Goal: Transaction & Acquisition: Obtain resource

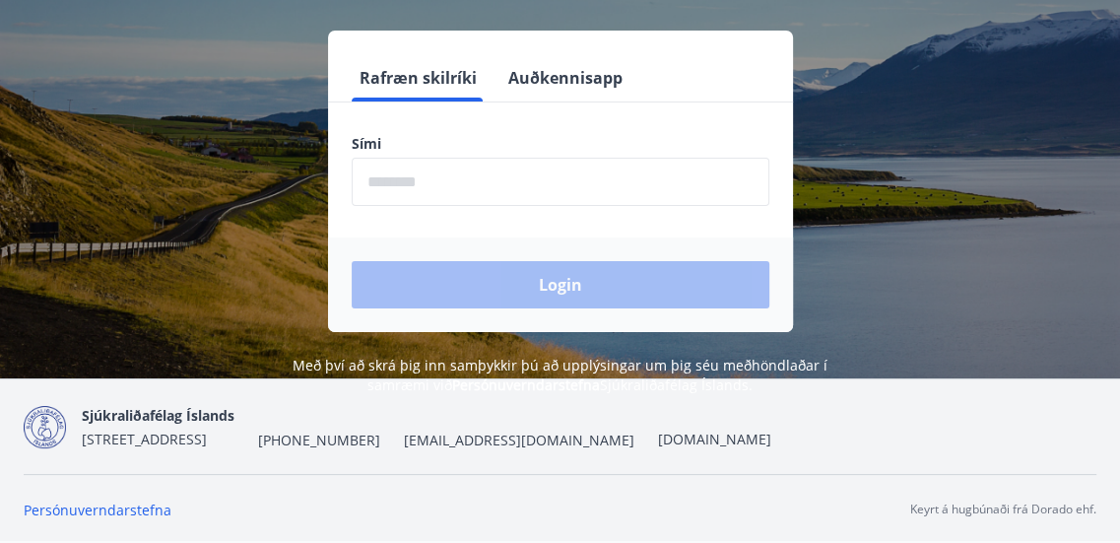
scroll to position [185, 0]
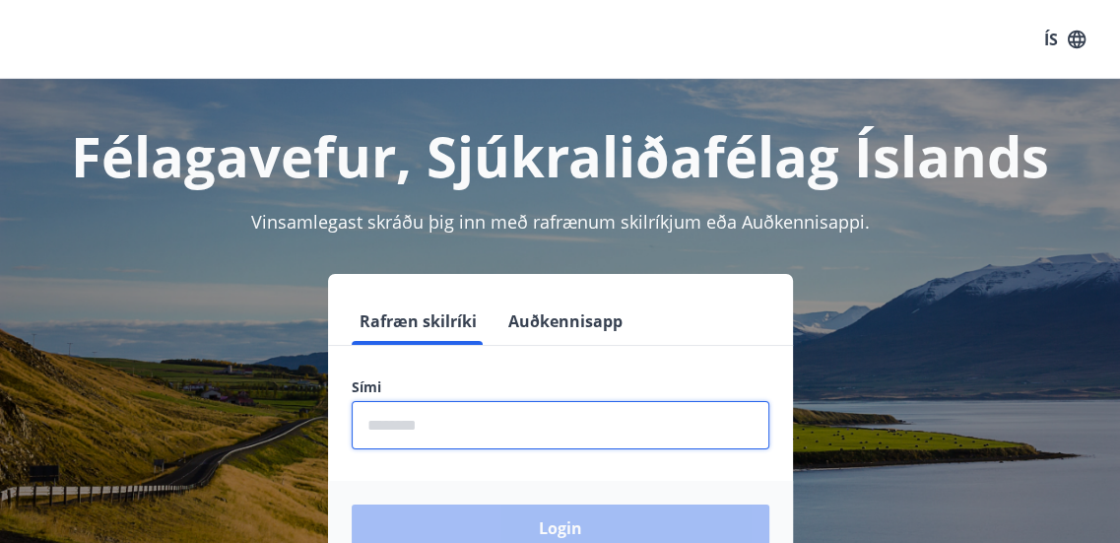
click at [498, 425] on input "phone" at bounding box center [561, 425] width 418 height 48
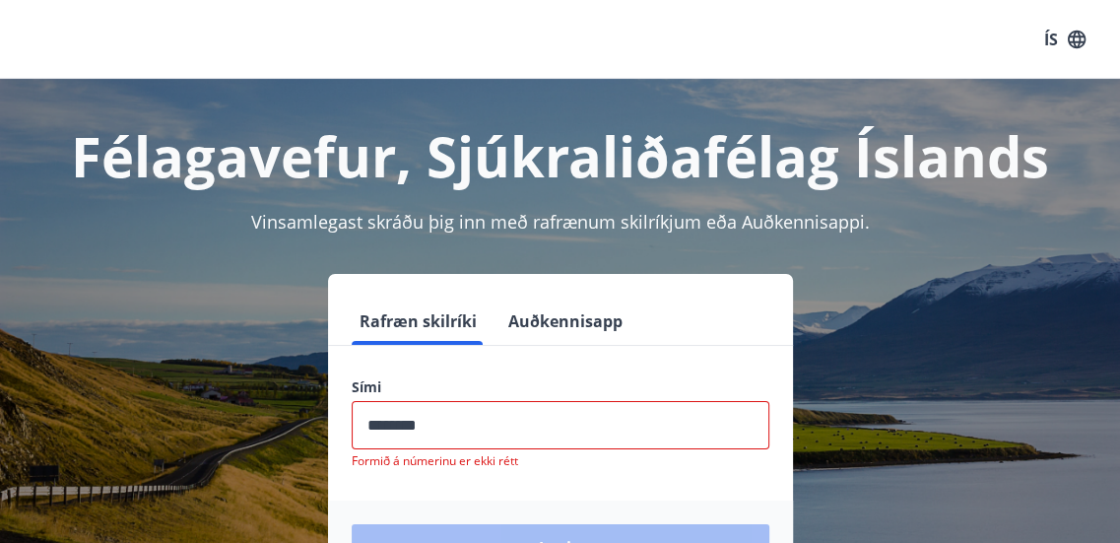
click at [559, 519] on div "Login" at bounding box center [560, 547] width 465 height 95
click at [475, 415] on input "phone" at bounding box center [561, 425] width 418 height 48
type input "*"
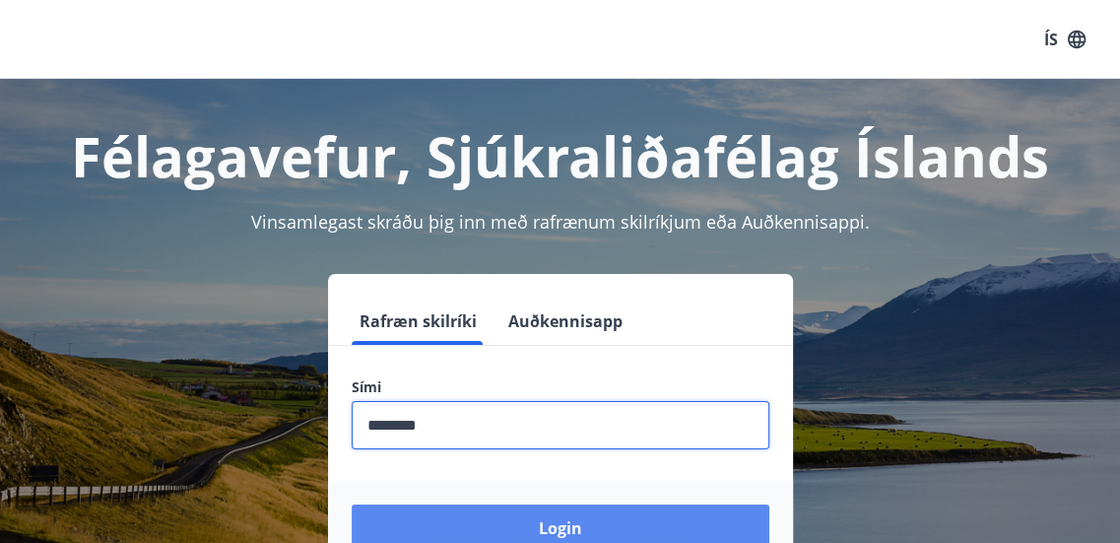
type input "********"
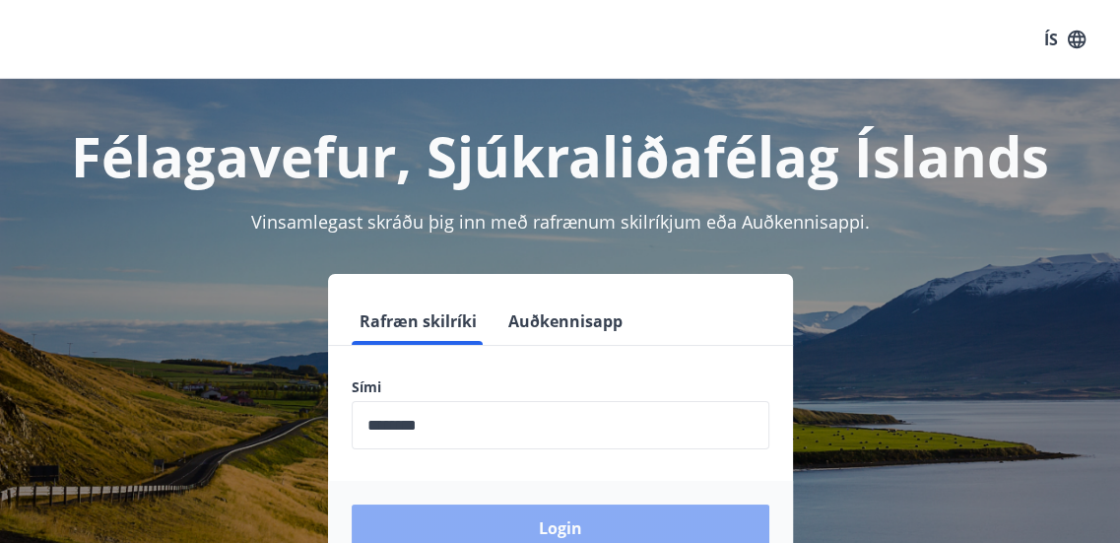
click at [555, 519] on button "Login" at bounding box center [561, 527] width 418 height 47
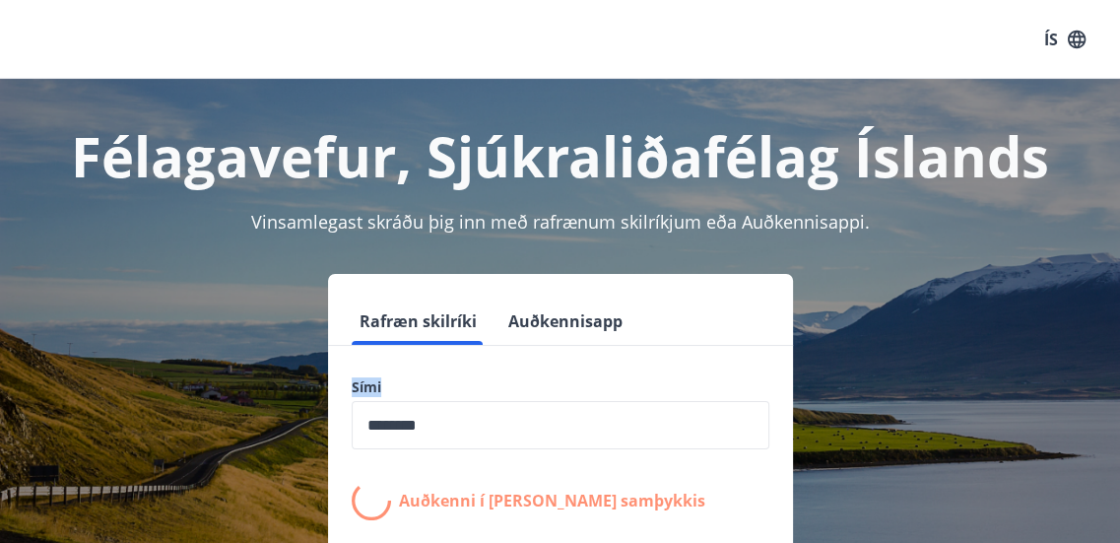
drag, startPoint x: 1116, startPoint y: 298, endPoint x: 1103, endPoint y: 363, distance: 66.3
click at [1103, 363] on div "Félagavefur, Sjúkraliðafélag Íslands Vinsamlegast skráðu þig inn með rafrænum s…" at bounding box center [560, 394] width 1120 height 630
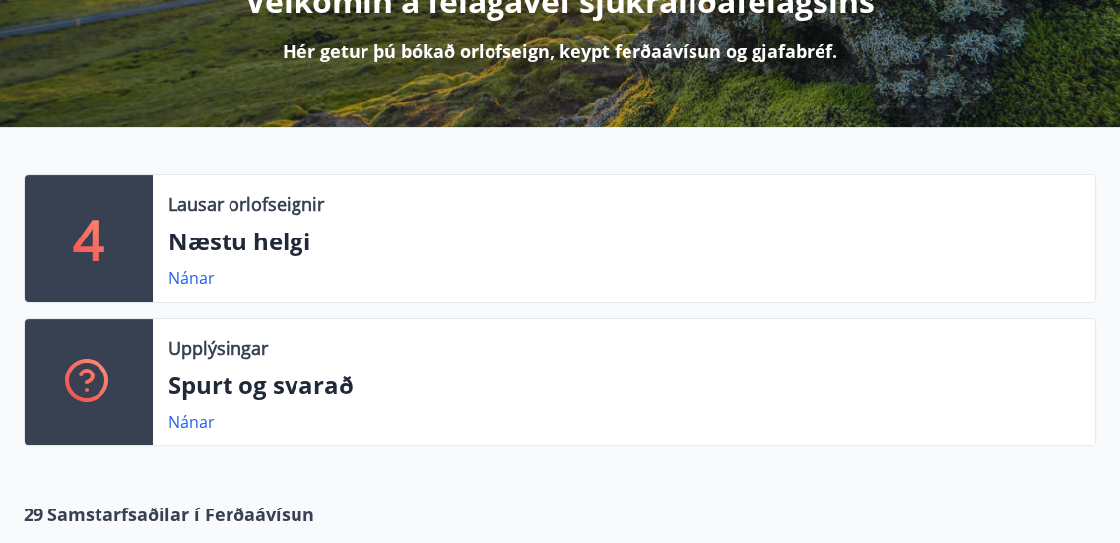
scroll to position [299, 0]
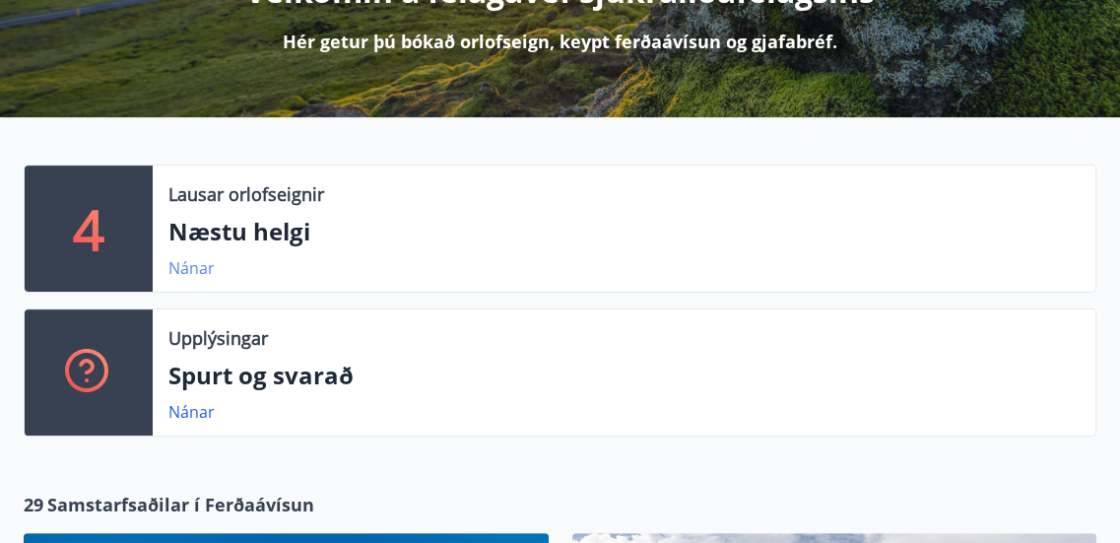
click at [189, 266] on link "Nánar" at bounding box center [191, 268] width 46 height 22
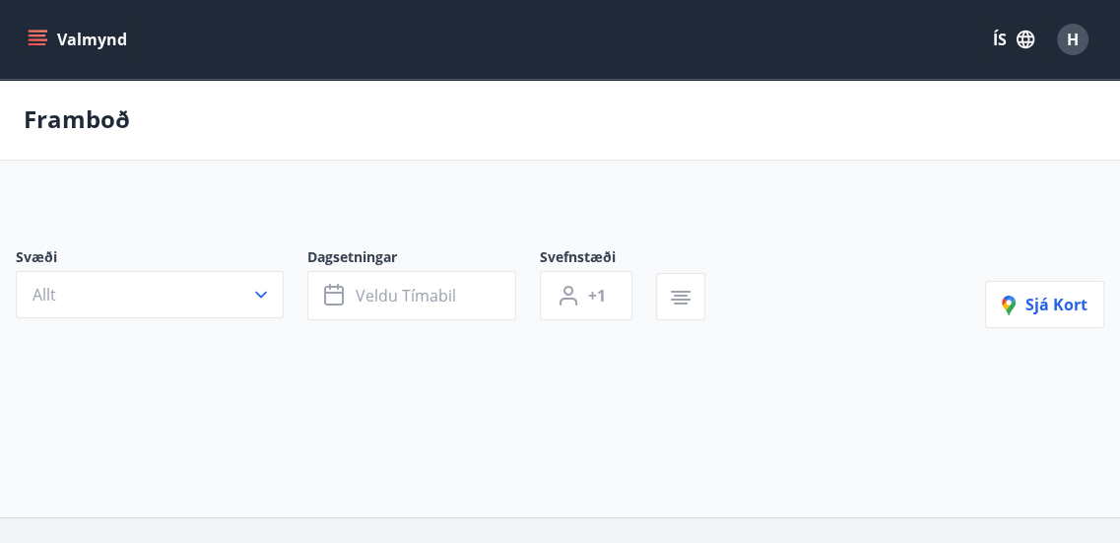
type input "*"
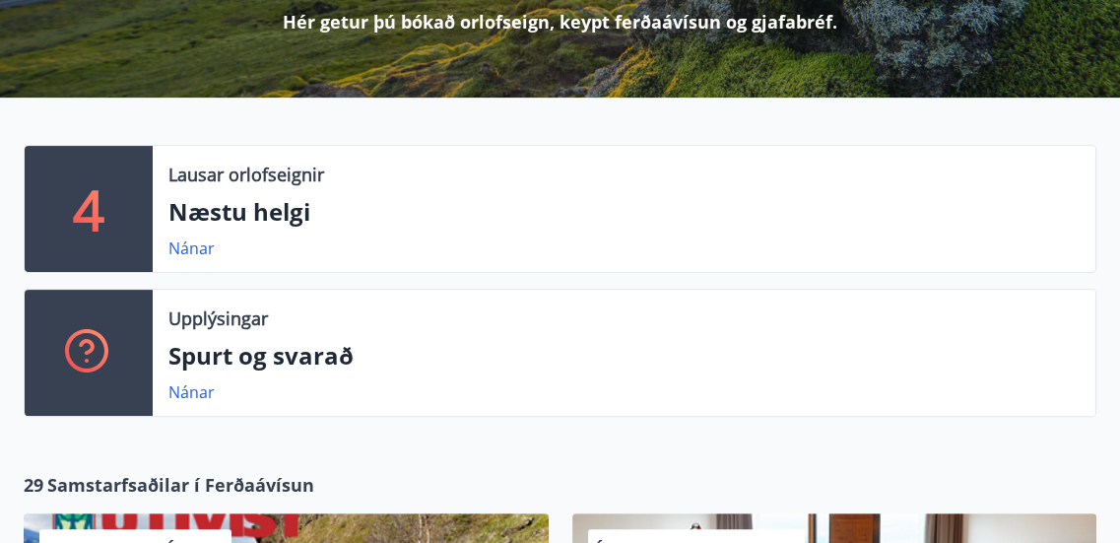
scroll to position [314, 0]
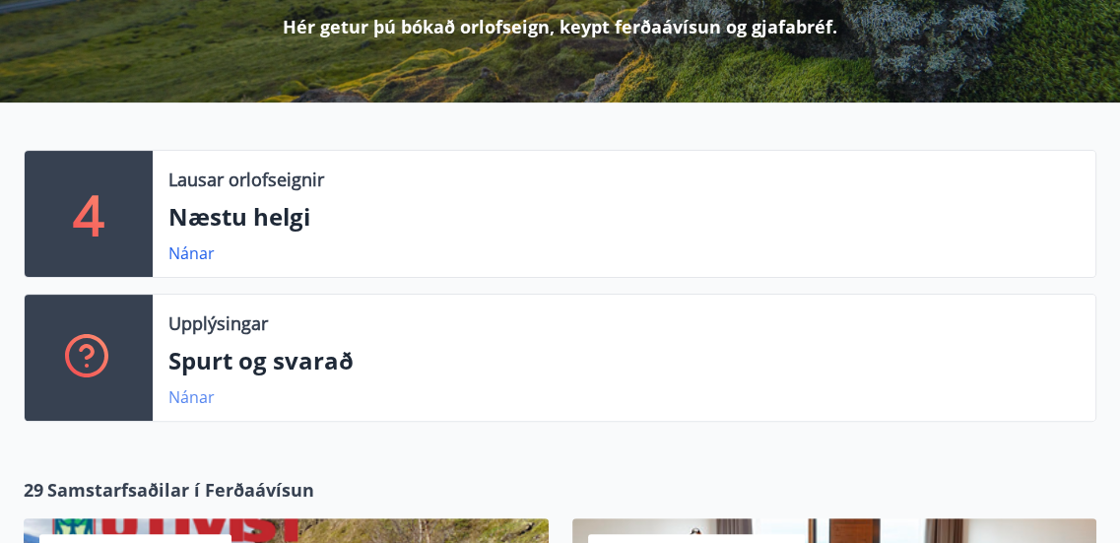
click at [187, 396] on link "Nánar" at bounding box center [191, 397] width 46 height 22
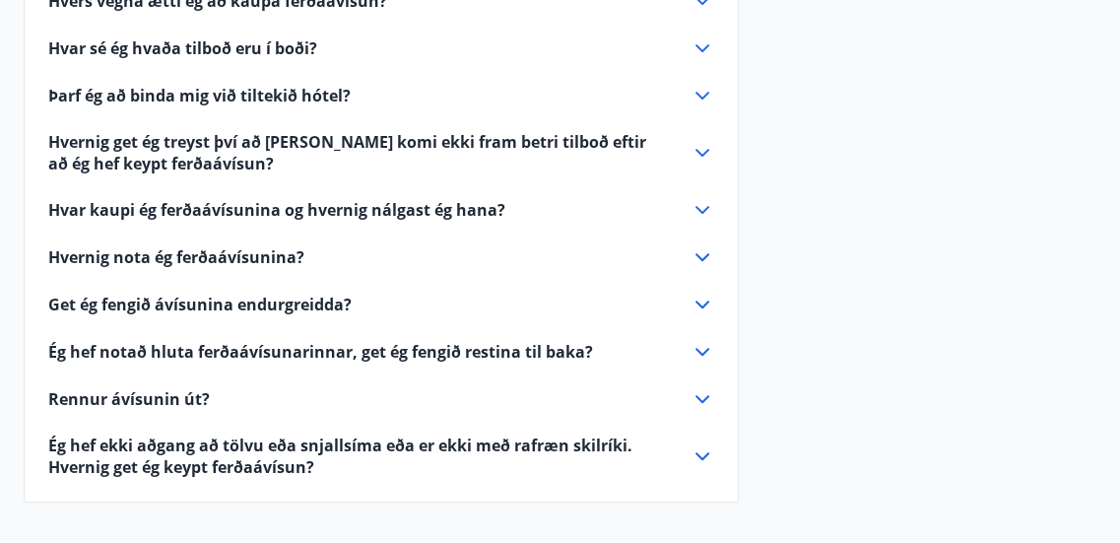
scroll to position [743, 0]
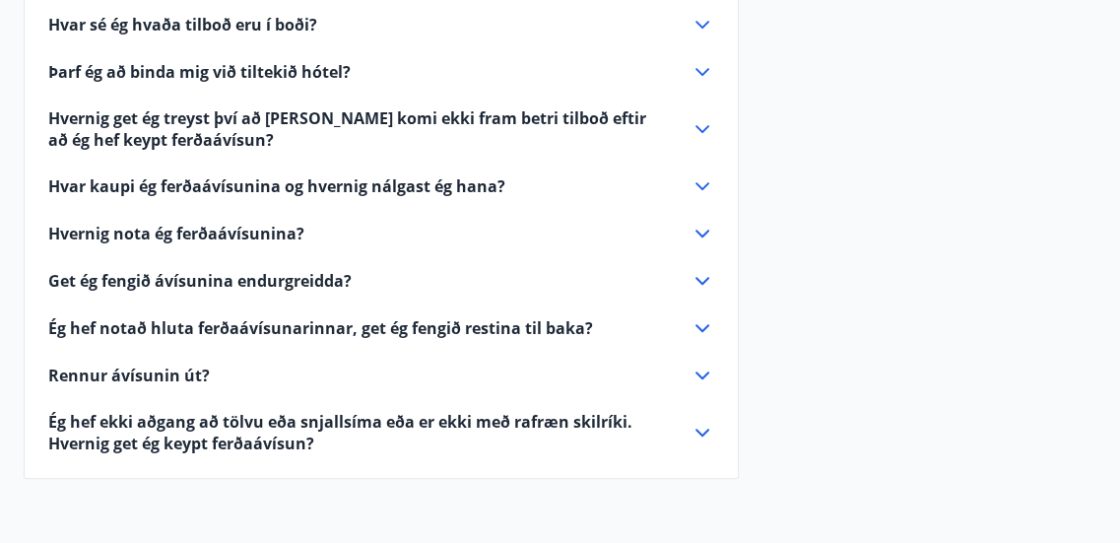
click at [700, 132] on icon at bounding box center [702, 129] width 24 height 24
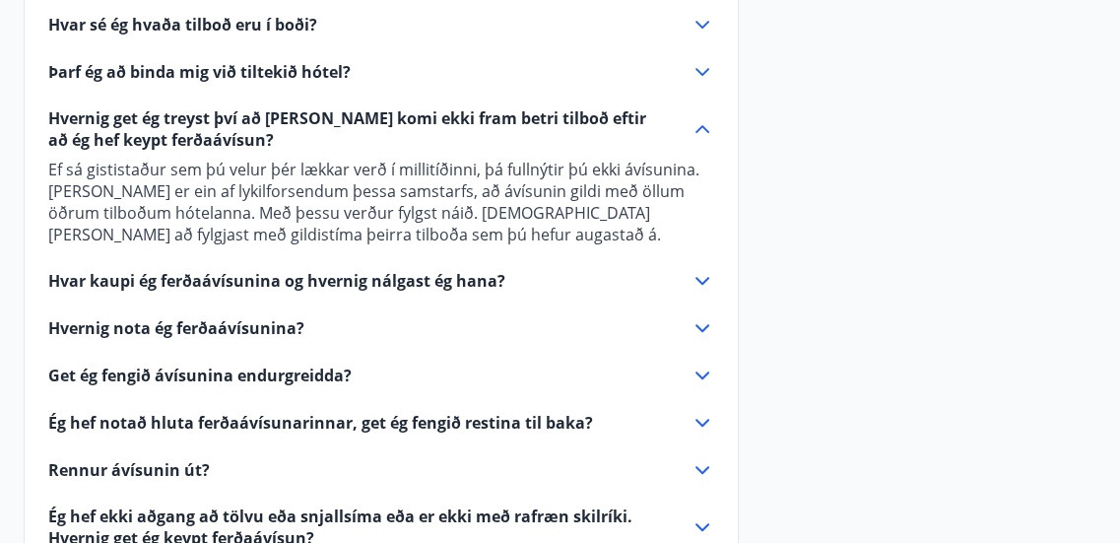
click at [699, 125] on icon at bounding box center [702, 129] width 24 height 24
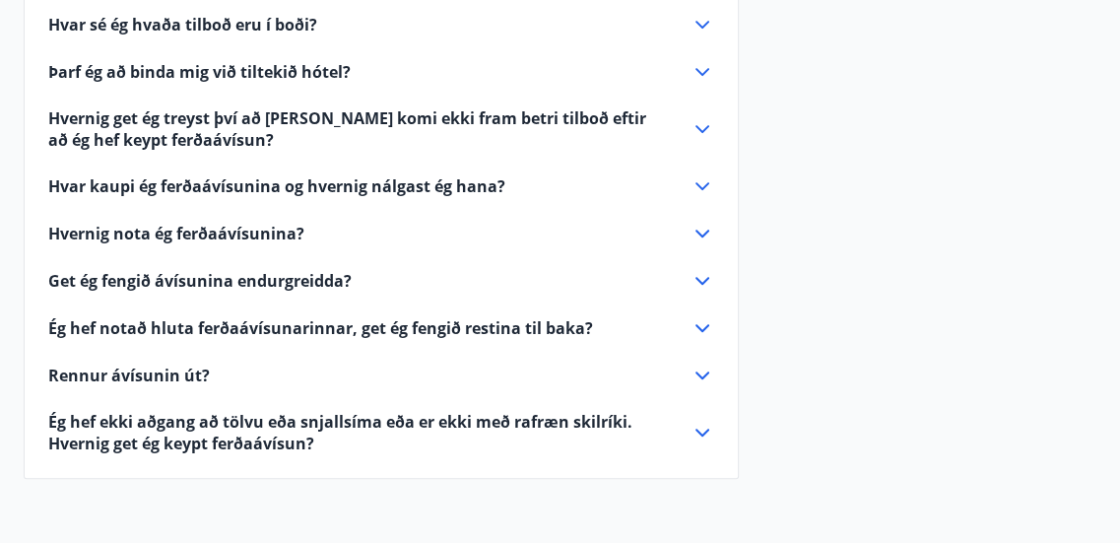
click at [701, 180] on icon at bounding box center [702, 186] width 24 height 24
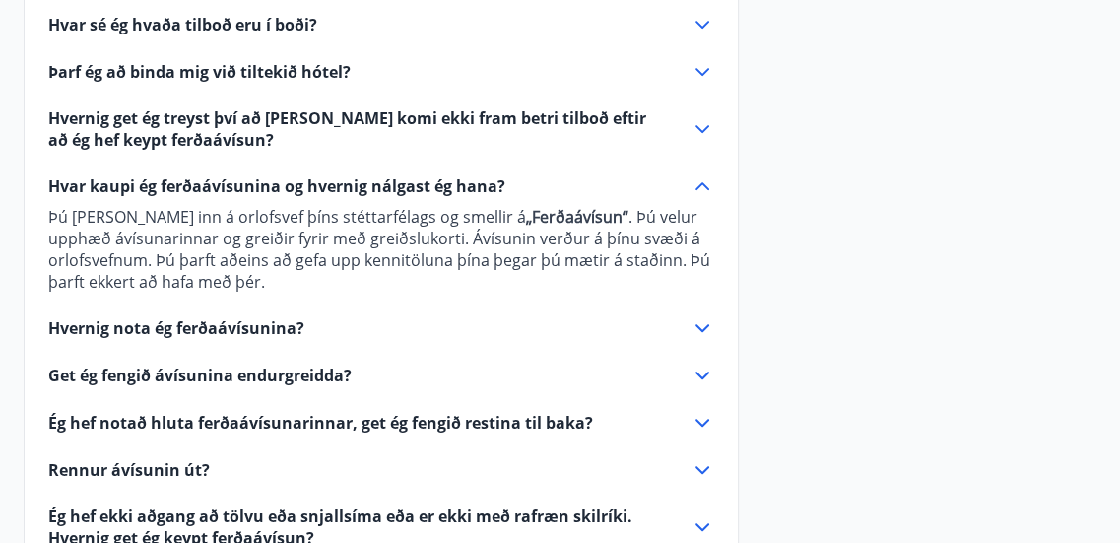
click at [701, 181] on icon at bounding box center [702, 186] width 24 height 24
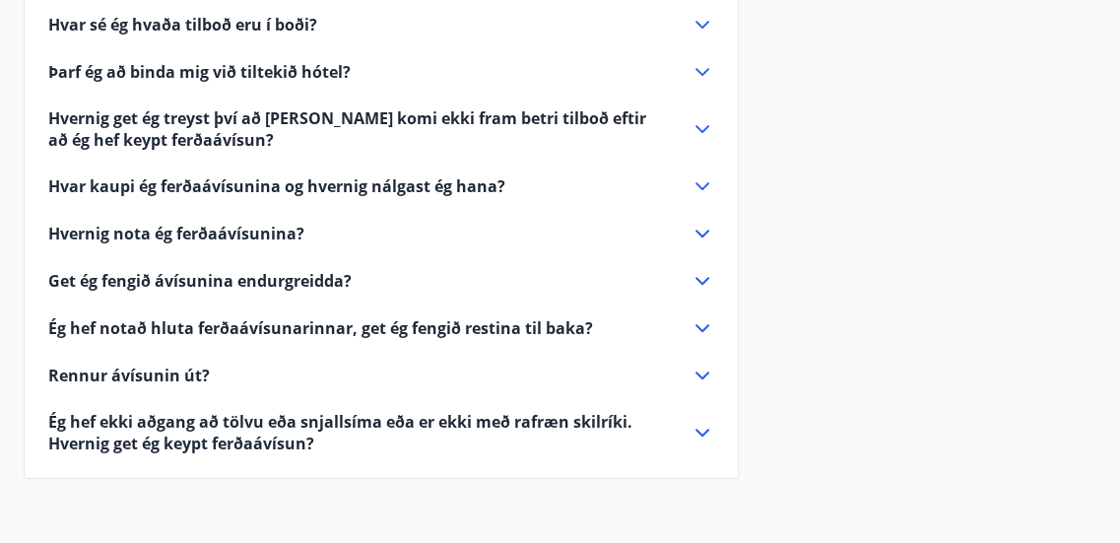
click at [701, 226] on icon at bounding box center [702, 234] width 24 height 24
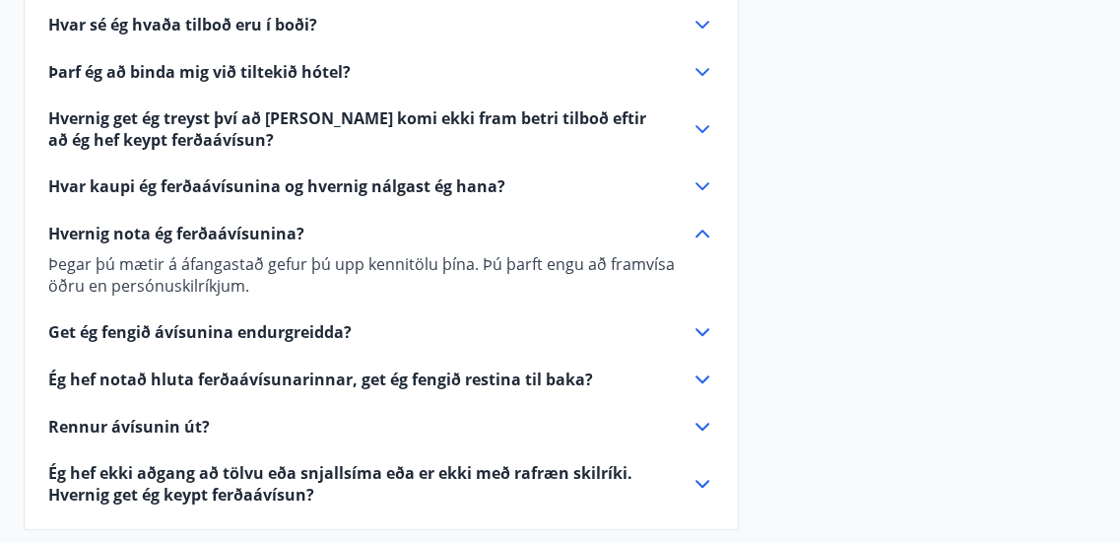
click at [698, 229] on icon at bounding box center [702, 234] width 24 height 24
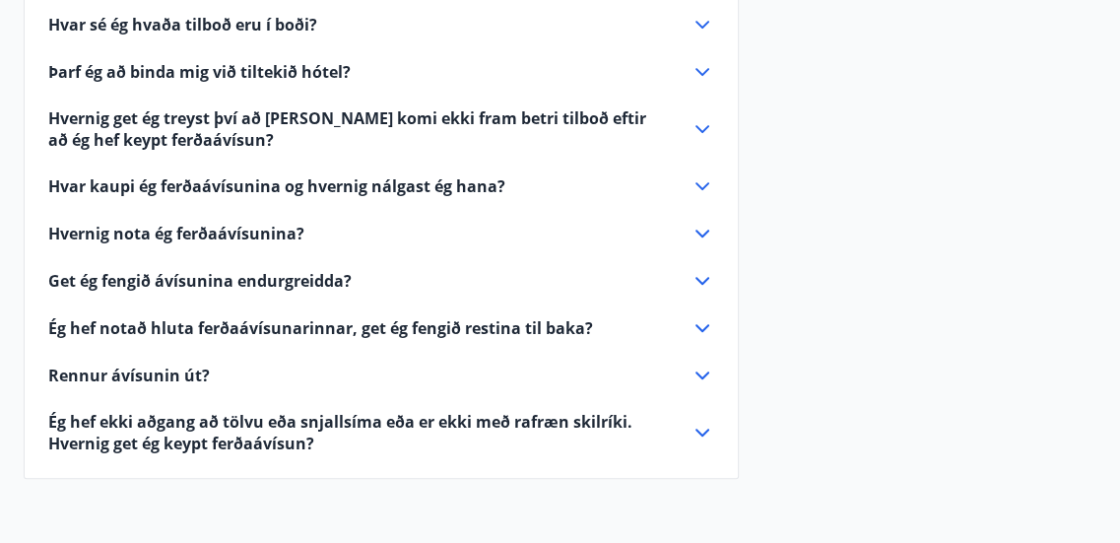
click at [706, 285] on icon at bounding box center [702, 281] width 24 height 24
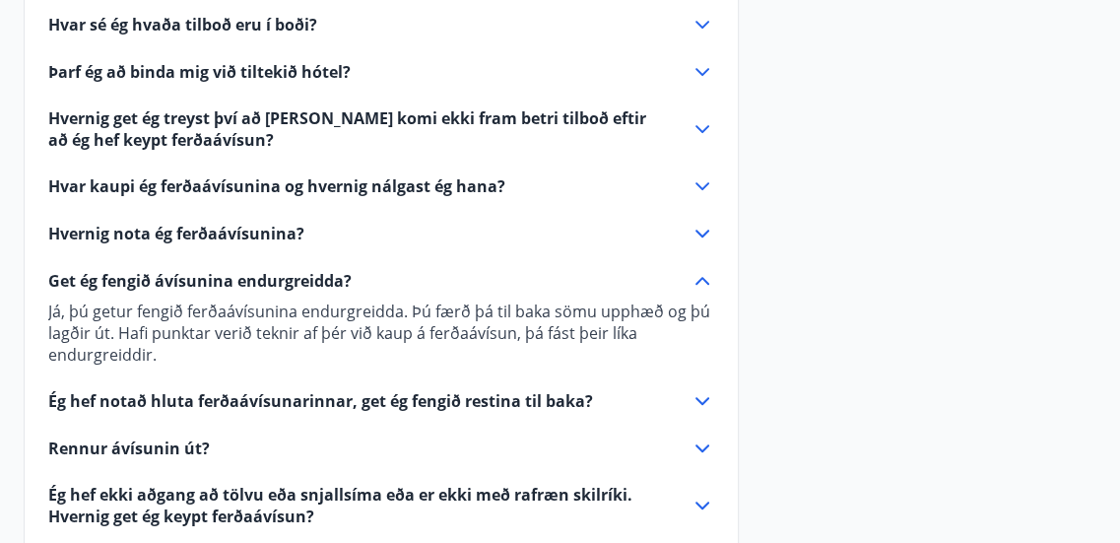
click at [703, 279] on icon at bounding box center [702, 281] width 24 height 24
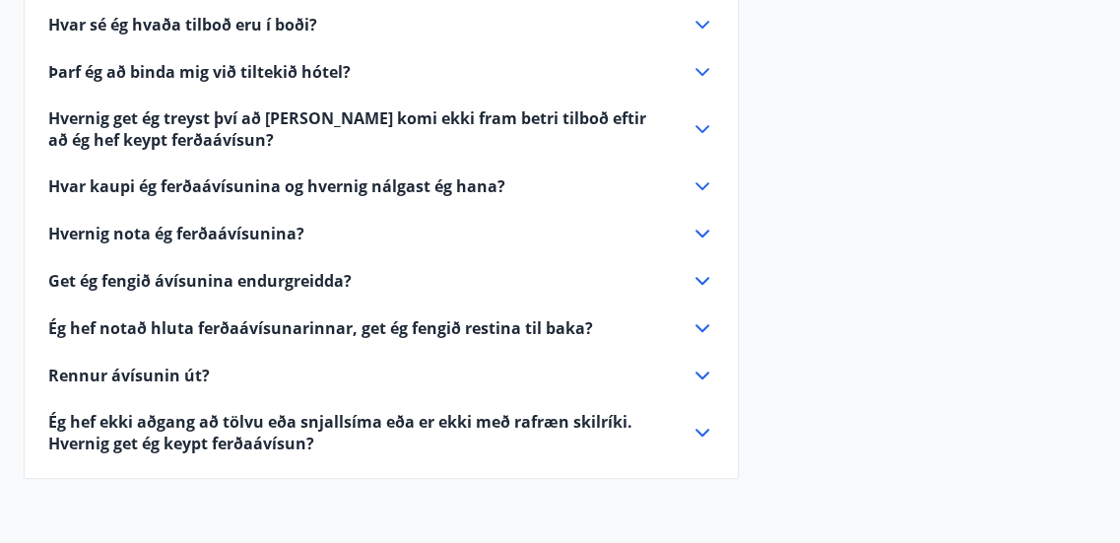
click at [703, 322] on icon at bounding box center [702, 328] width 24 height 24
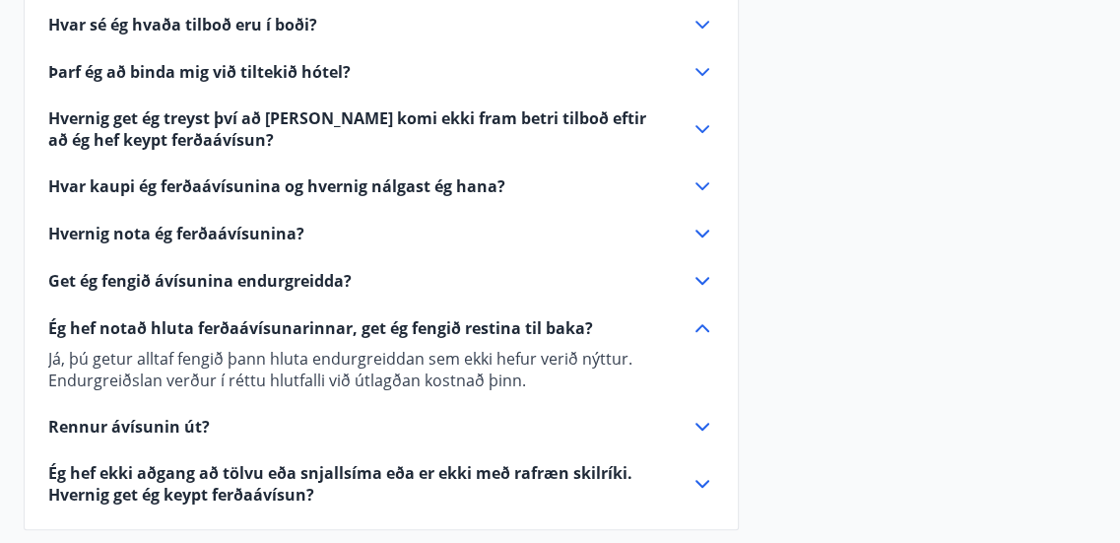
click at [703, 322] on icon at bounding box center [702, 328] width 24 height 24
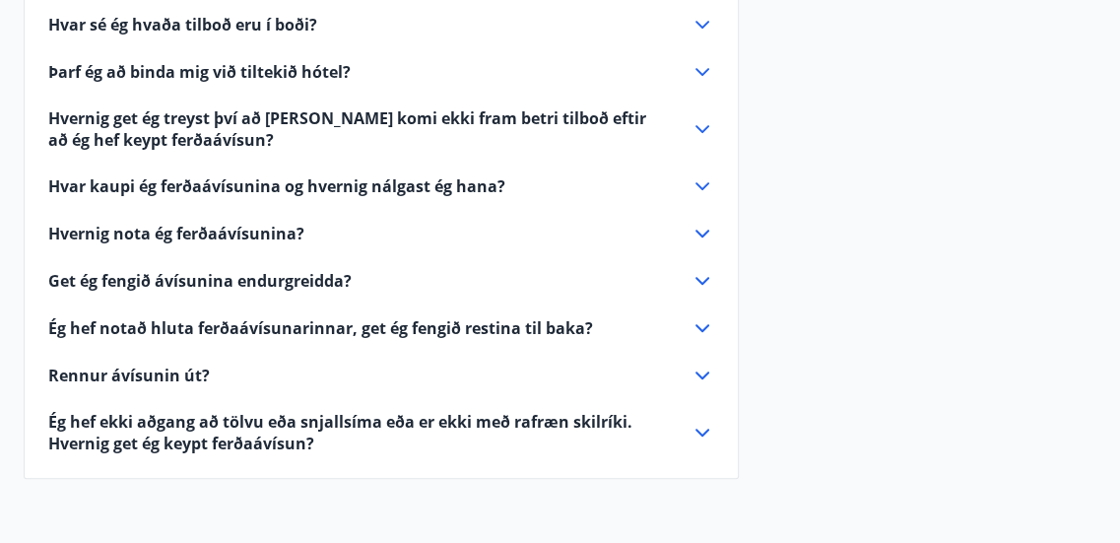
click at [695, 375] on icon at bounding box center [702, 375] width 24 height 24
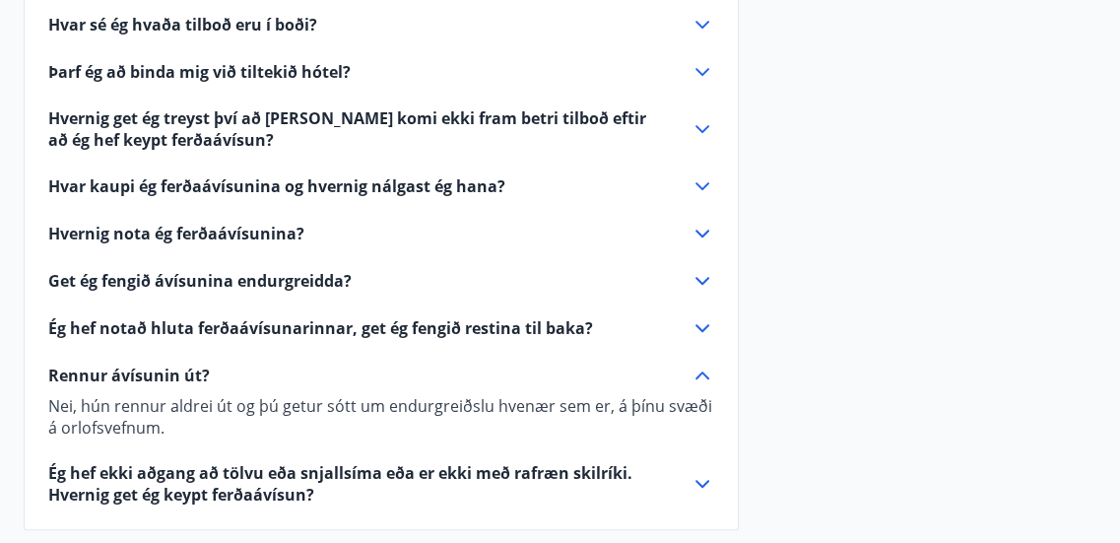
click at [695, 375] on icon at bounding box center [702, 375] width 24 height 24
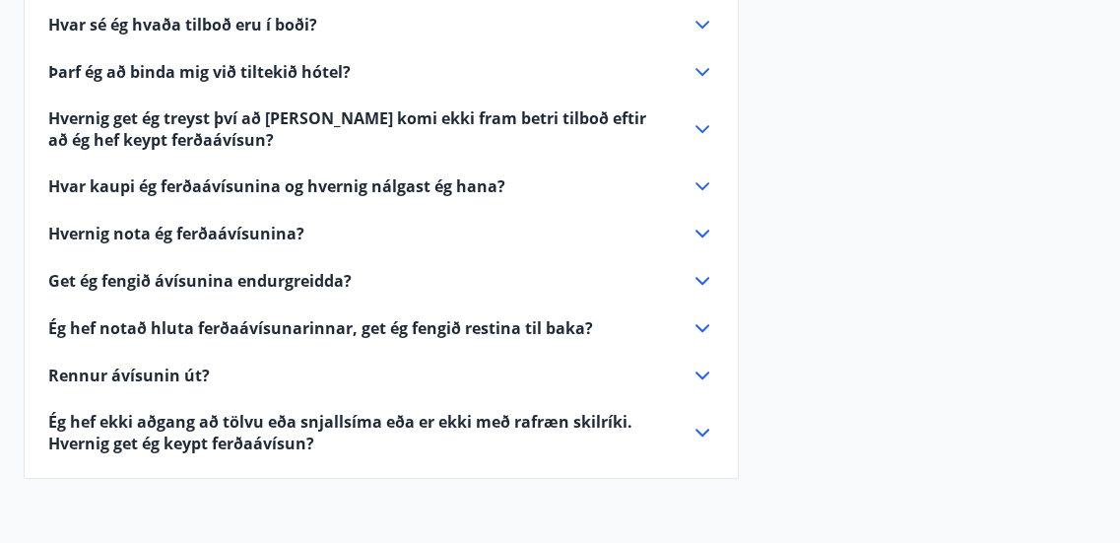
click at [703, 428] on icon at bounding box center [702, 433] width 24 height 24
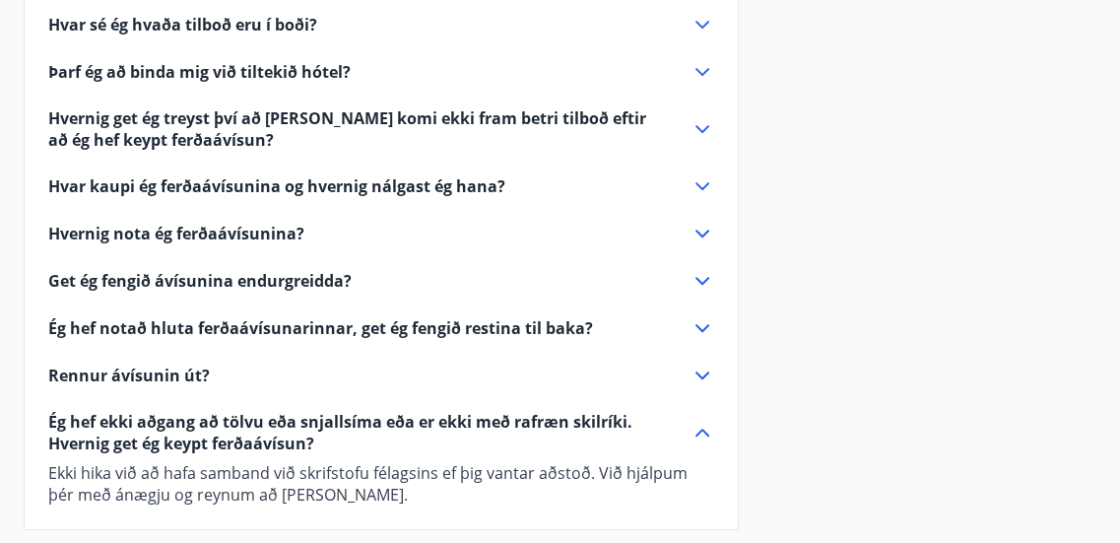
click at [703, 428] on icon at bounding box center [702, 432] width 14 height 8
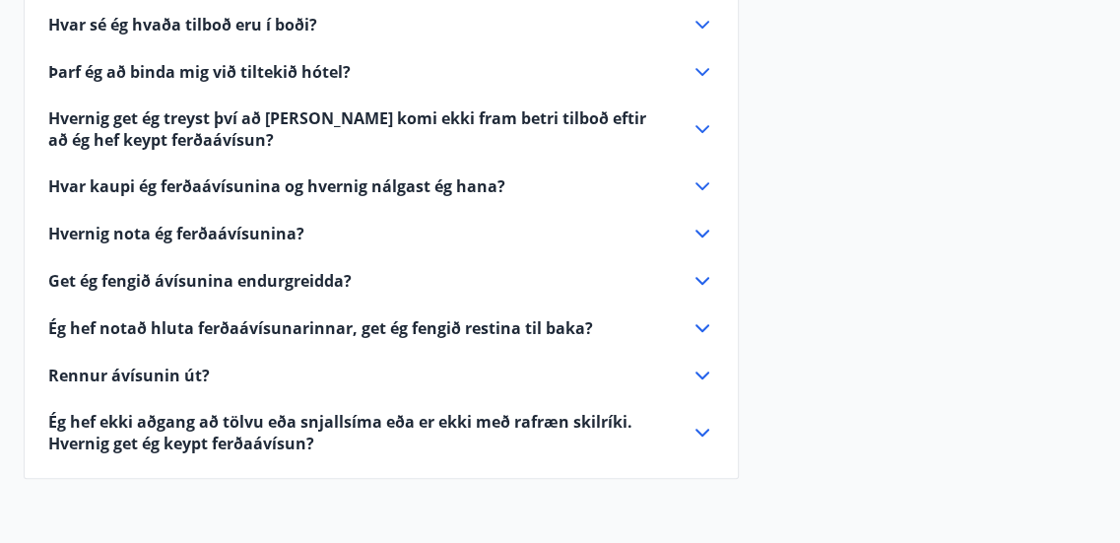
click at [698, 18] on icon at bounding box center [702, 25] width 24 height 24
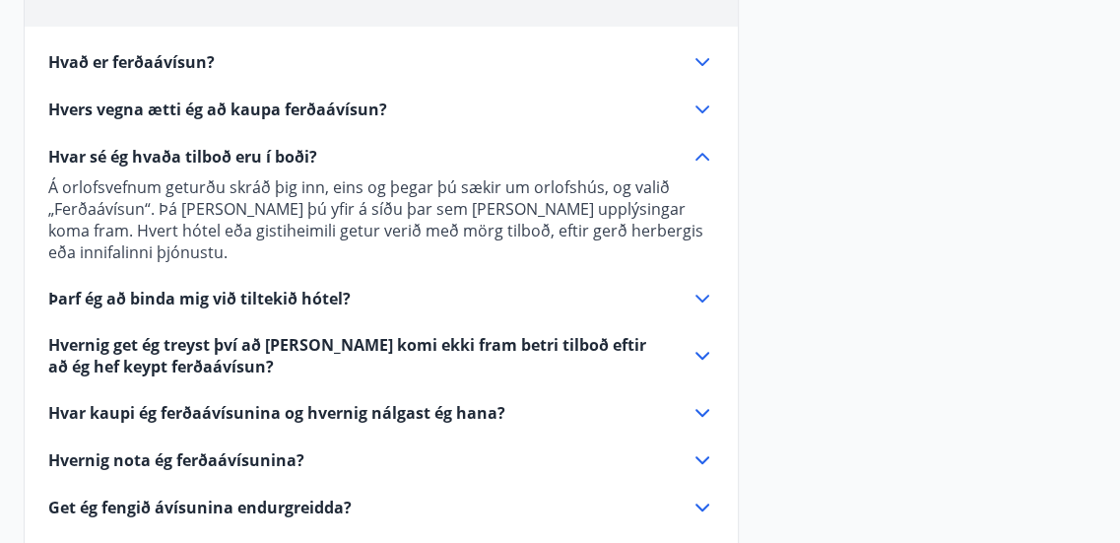
scroll to position [584, 0]
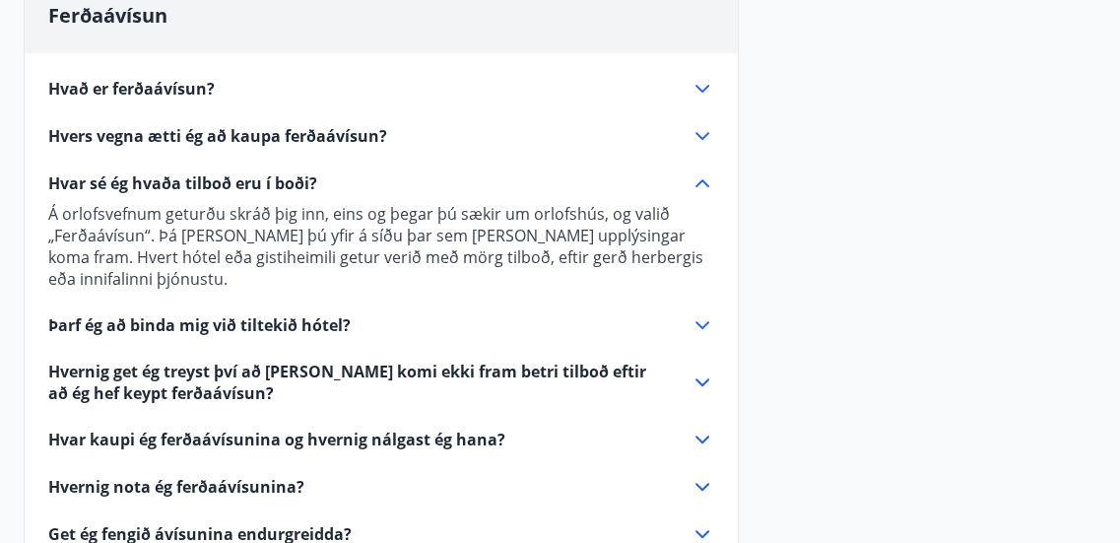
click at [699, 135] on icon at bounding box center [702, 136] width 14 height 8
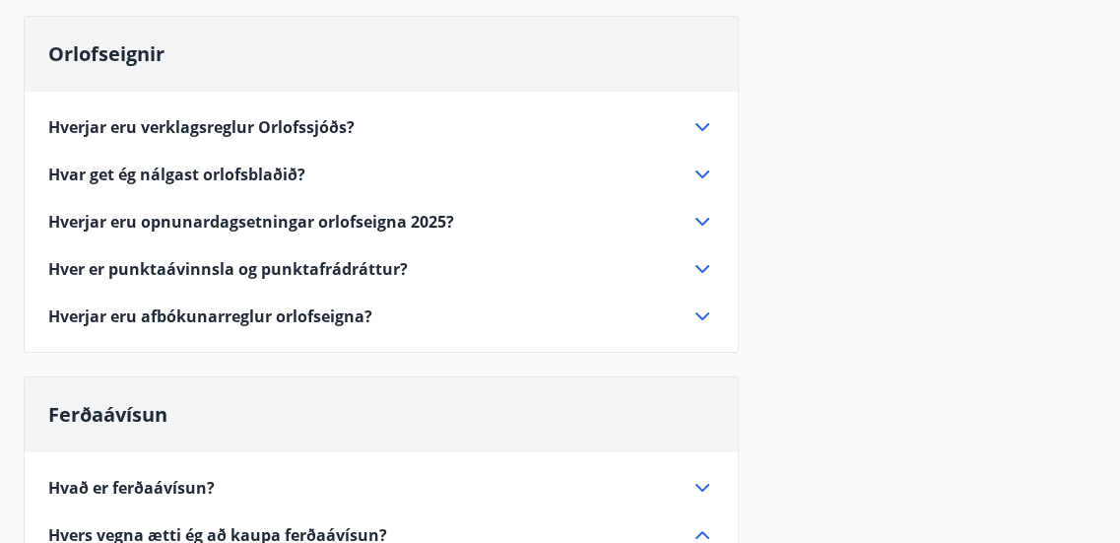
scroll to position [0, 0]
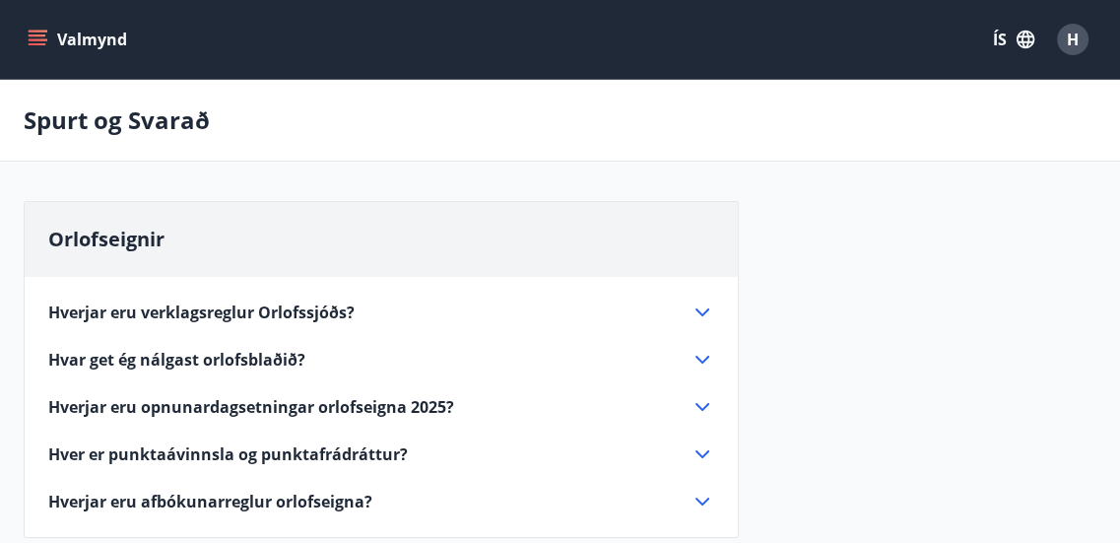
click at [34, 31] on icon "menu" at bounding box center [40, 32] width 22 height 2
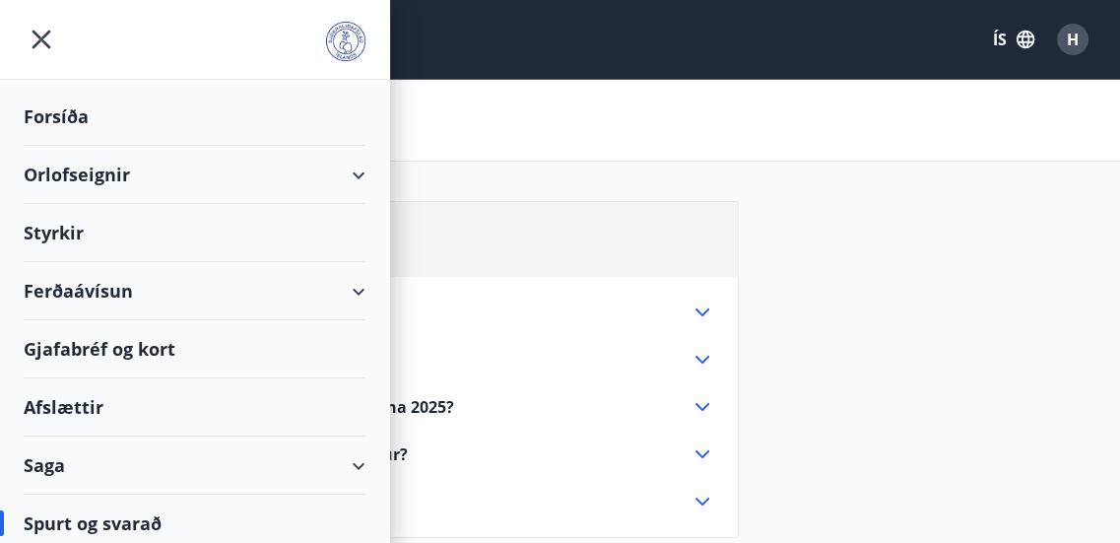
click at [99, 291] on div "Ferðaávísun" at bounding box center [195, 291] width 342 height 58
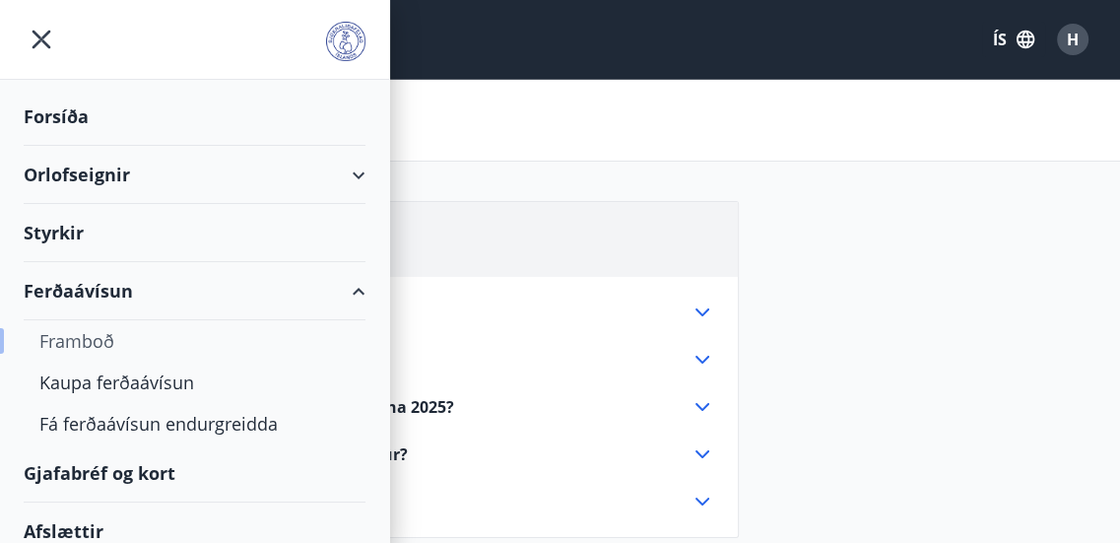
click at [93, 338] on div "Framboð" at bounding box center [194, 340] width 310 height 41
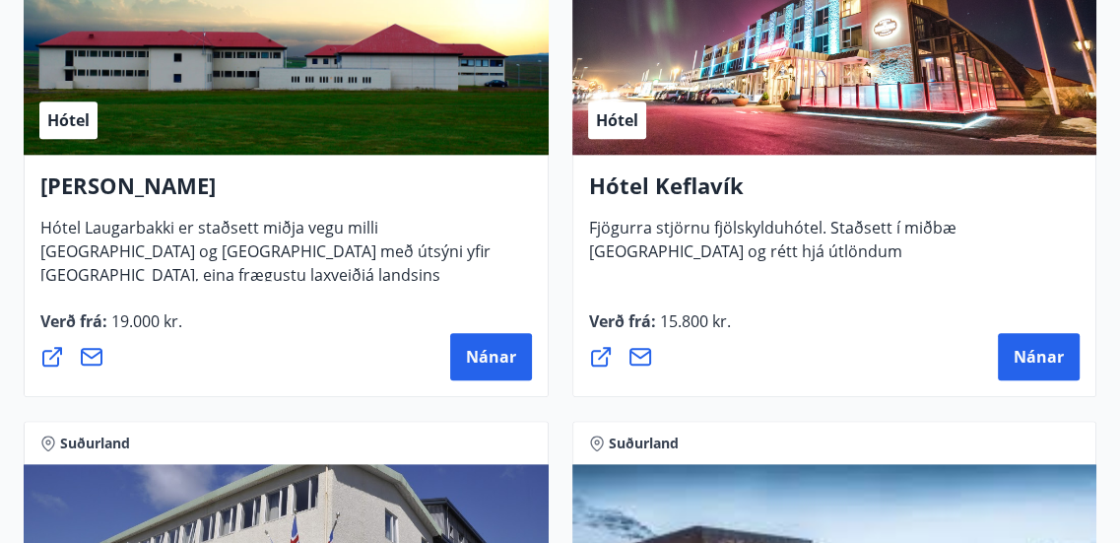
scroll to position [7184, 0]
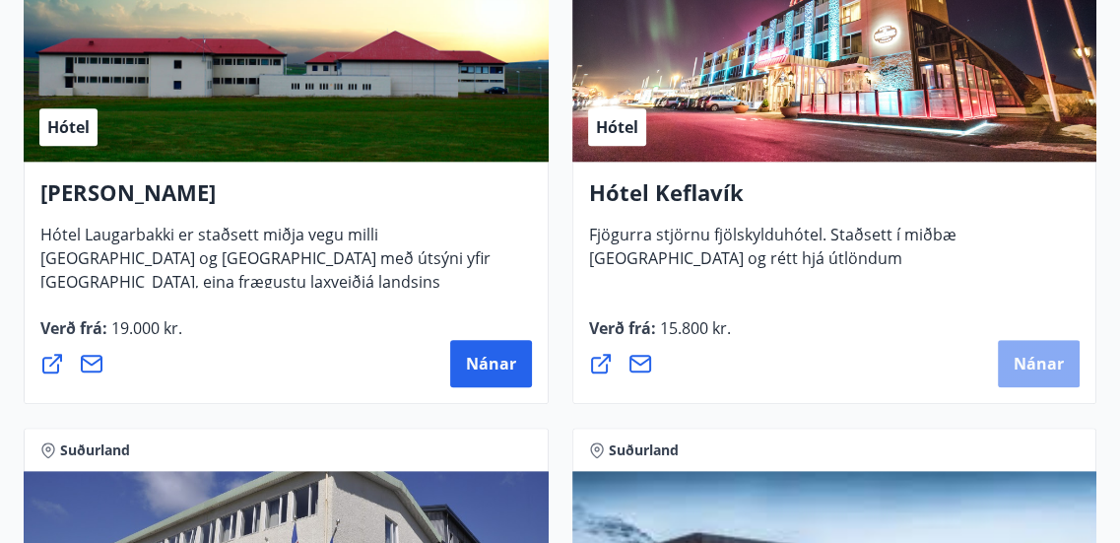
click at [1047, 356] on span "Nánar" at bounding box center [1038, 364] width 50 height 22
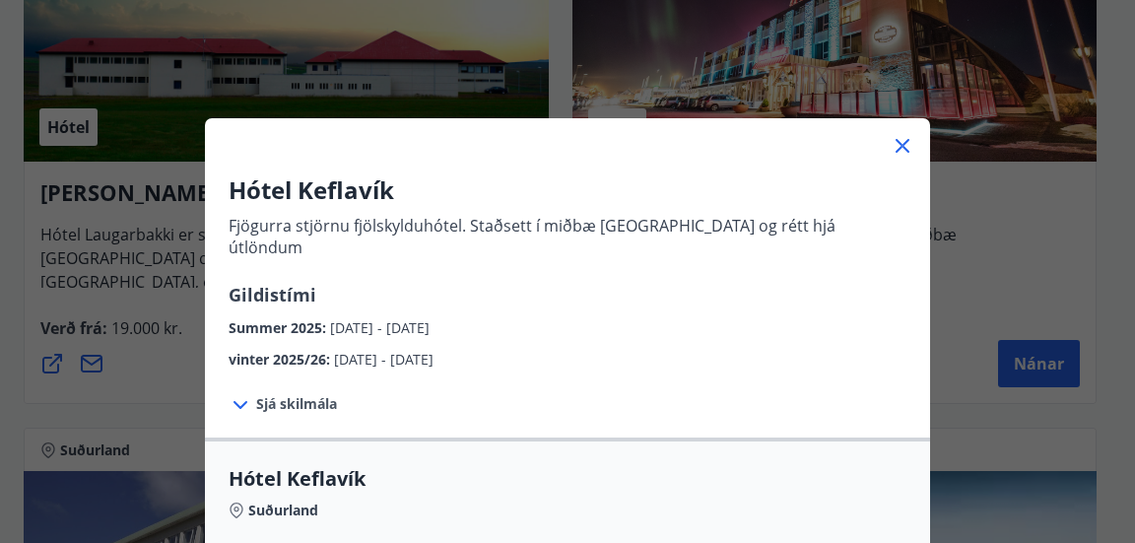
click at [281, 394] on span "Sjá skilmála" at bounding box center [296, 404] width 81 height 20
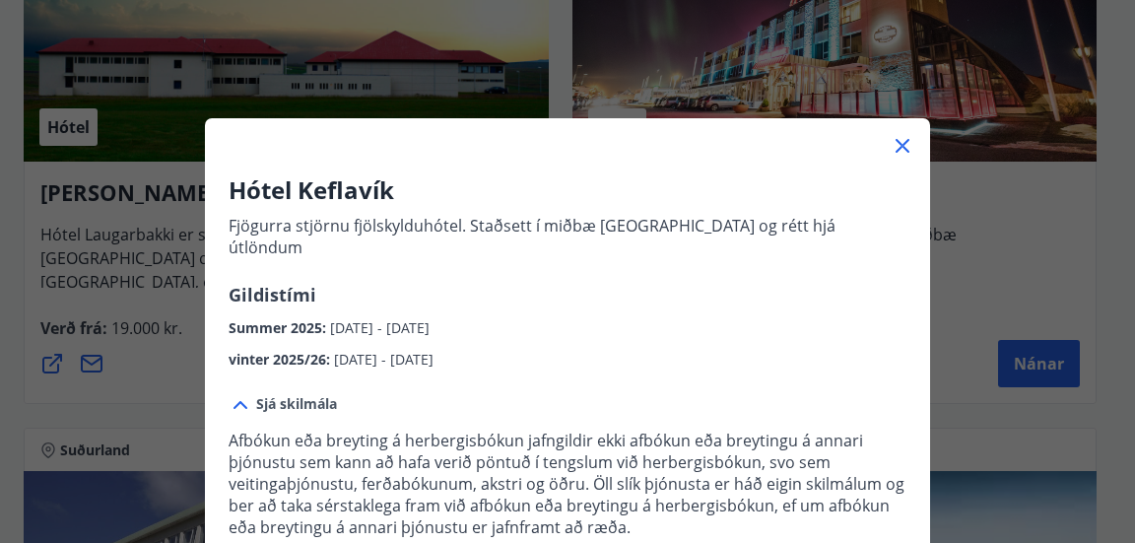
click at [890, 129] on div at bounding box center [567, 137] width 725 height 39
click at [895, 147] on icon at bounding box center [902, 146] width 14 height 14
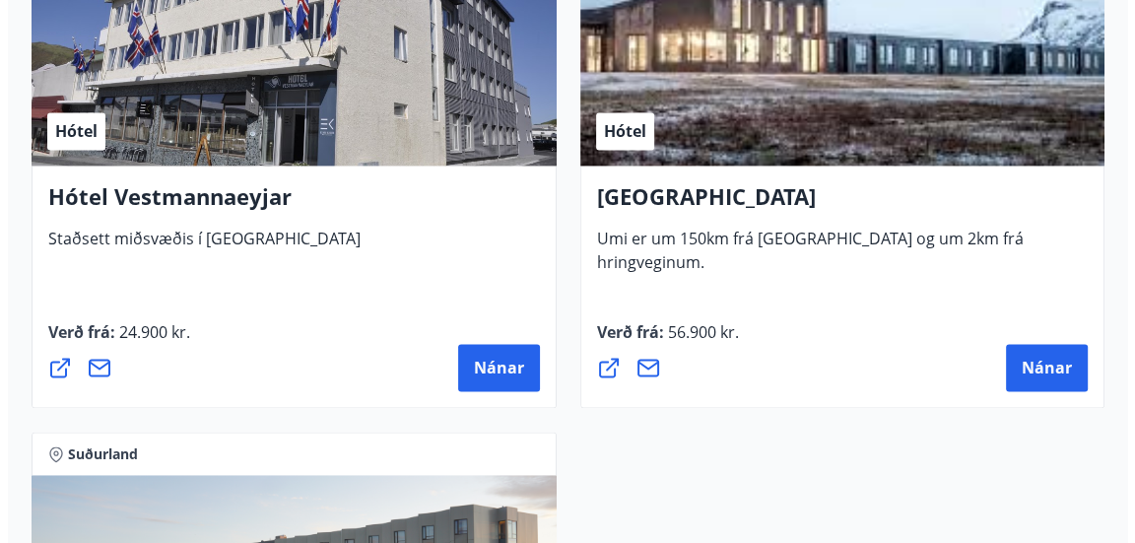
scroll to position [7668, 0]
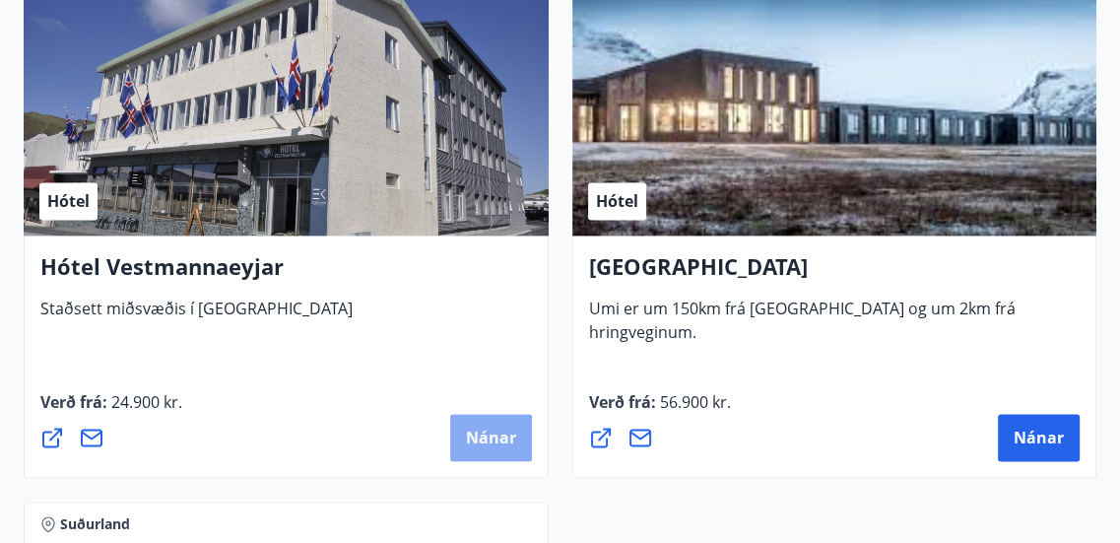
click at [487, 442] on span "Nánar" at bounding box center [491, 437] width 50 height 22
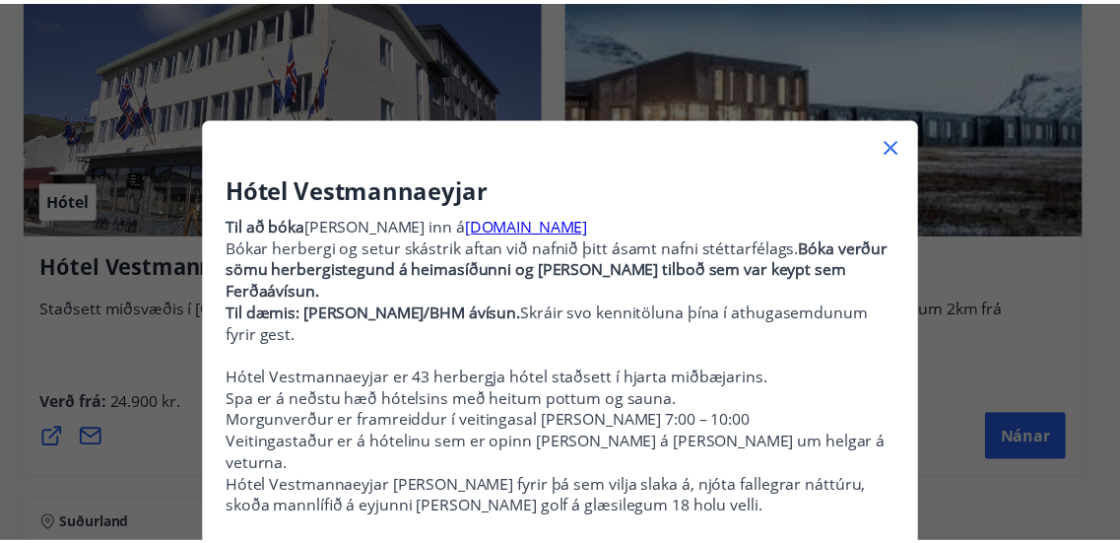
scroll to position [0, 0]
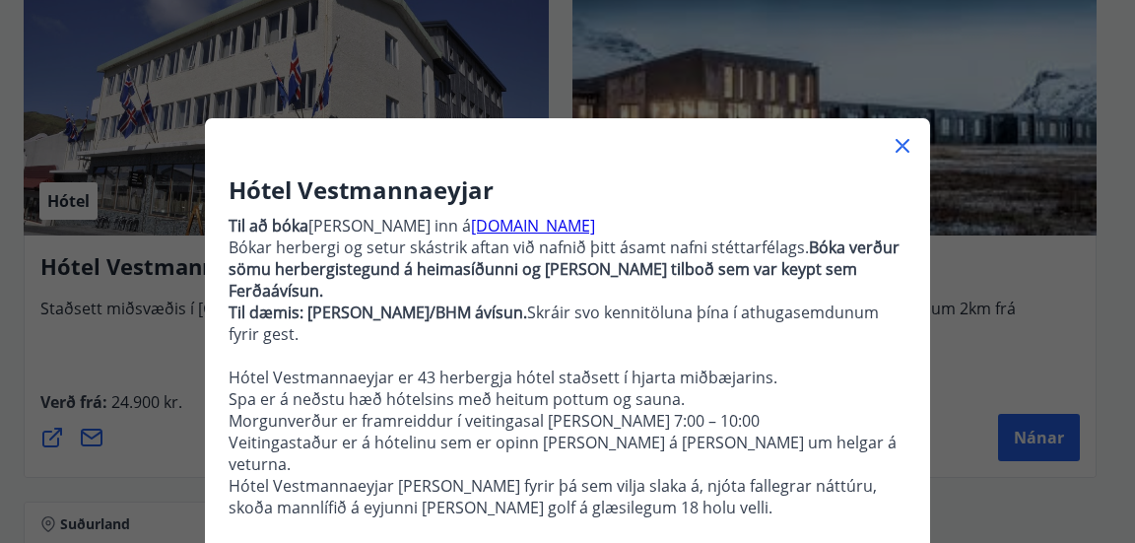
click at [890, 142] on icon at bounding box center [902, 146] width 24 height 24
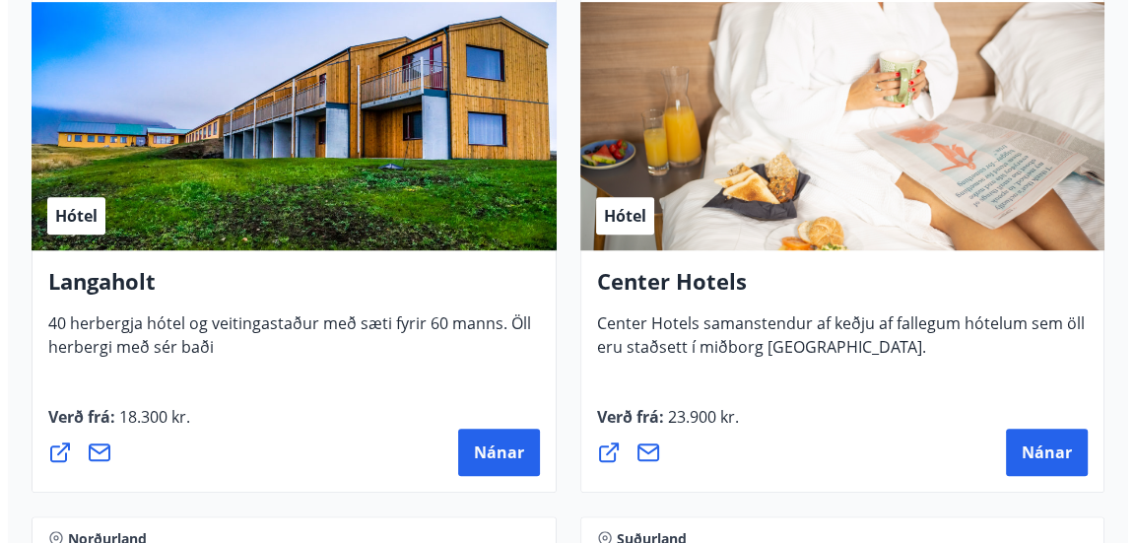
scroll to position [6691, 0]
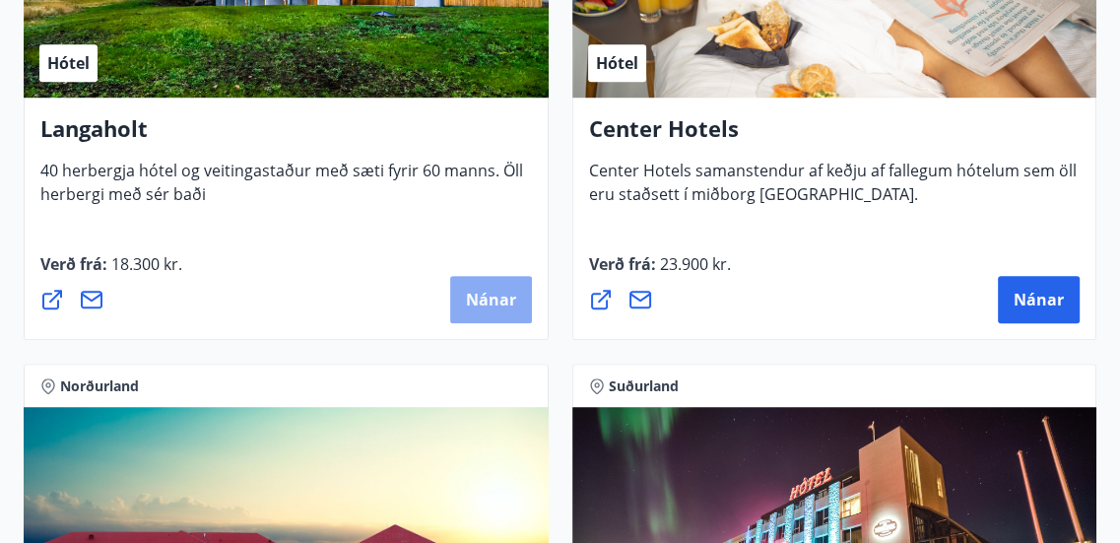
click at [484, 295] on span "Nánar" at bounding box center [491, 300] width 50 height 22
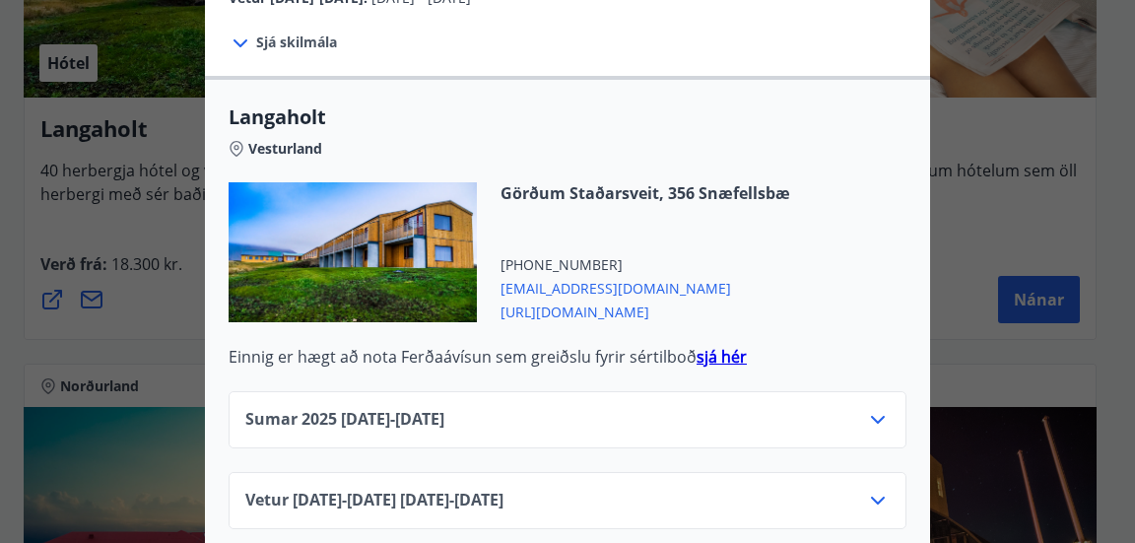
scroll to position [775, 0]
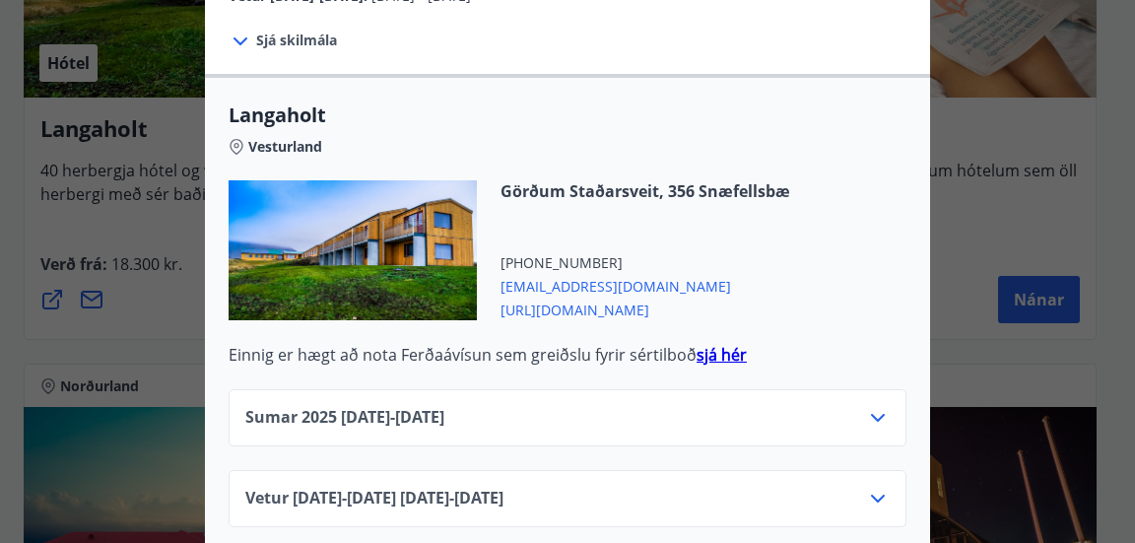
click at [708, 344] on strong "sjá hér" at bounding box center [721, 355] width 50 height 22
